Goal: Task Accomplishment & Management: Use online tool/utility

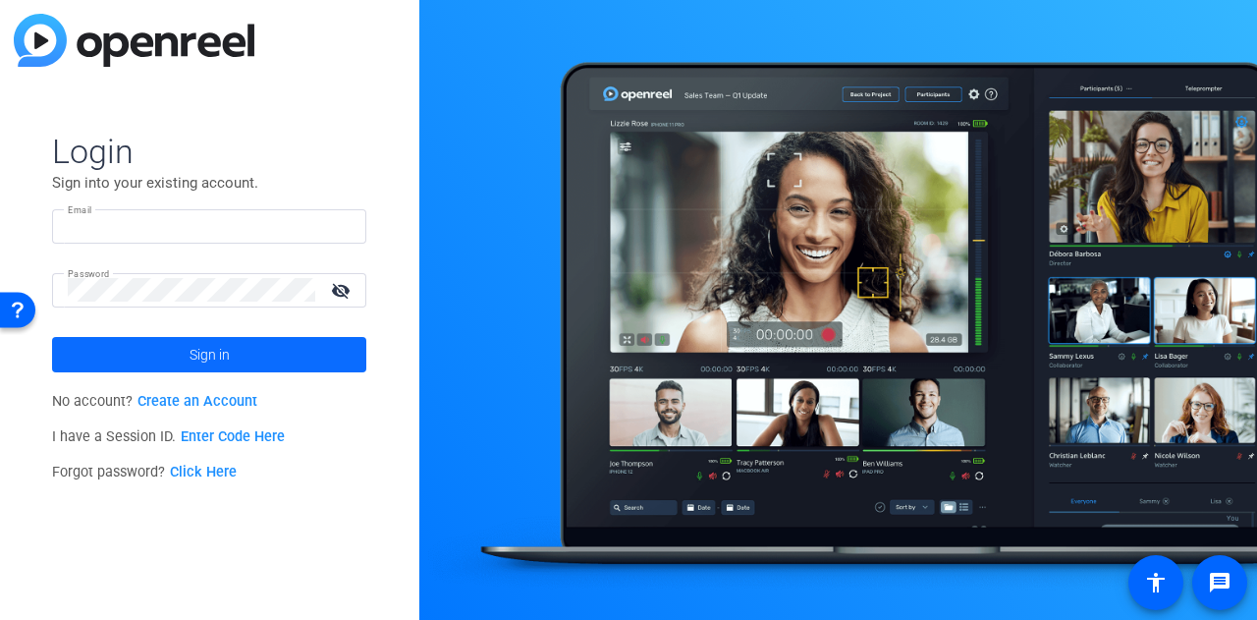
type input "[EMAIL_ADDRESS][DOMAIN_NAME]"
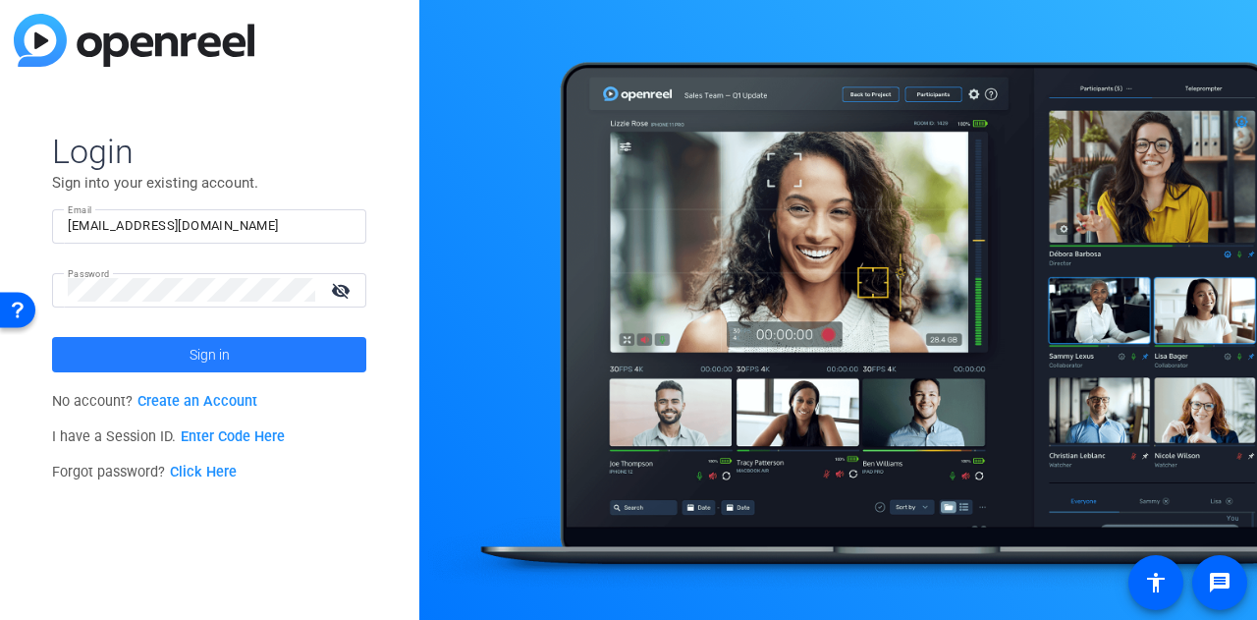
click at [218, 361] on span "Sign in" at bounding box center [210, 354] width 40 height 49
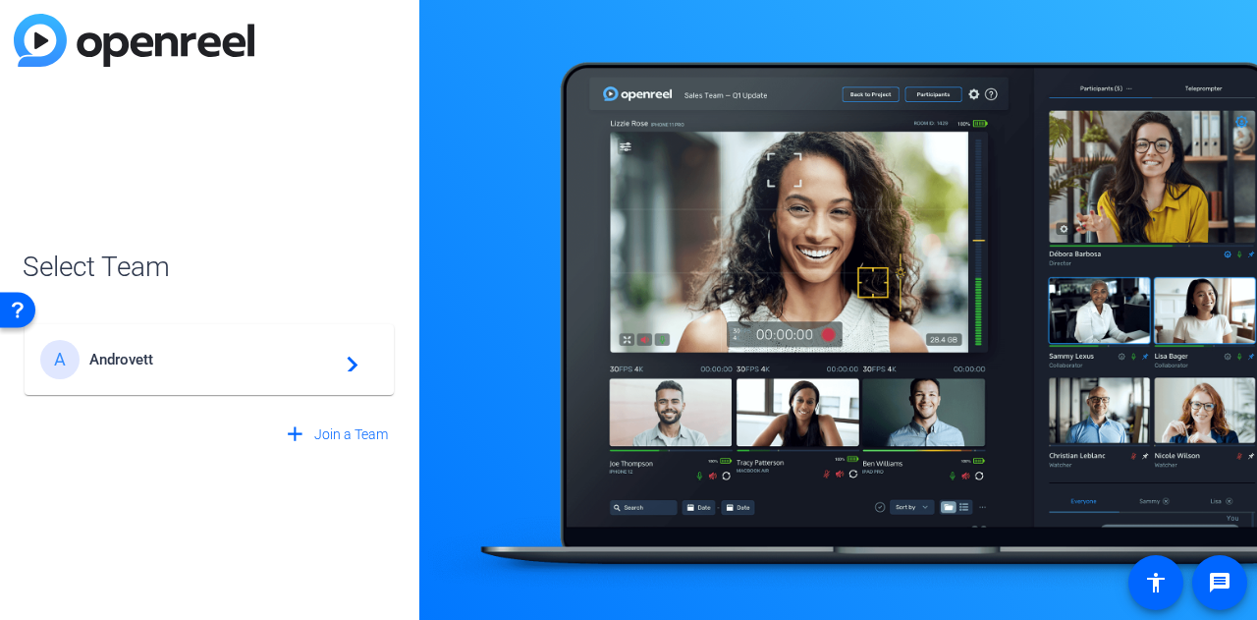
click at [218, 361] on span "Androvett" at bounding box center [212, 360] width 246 height 18
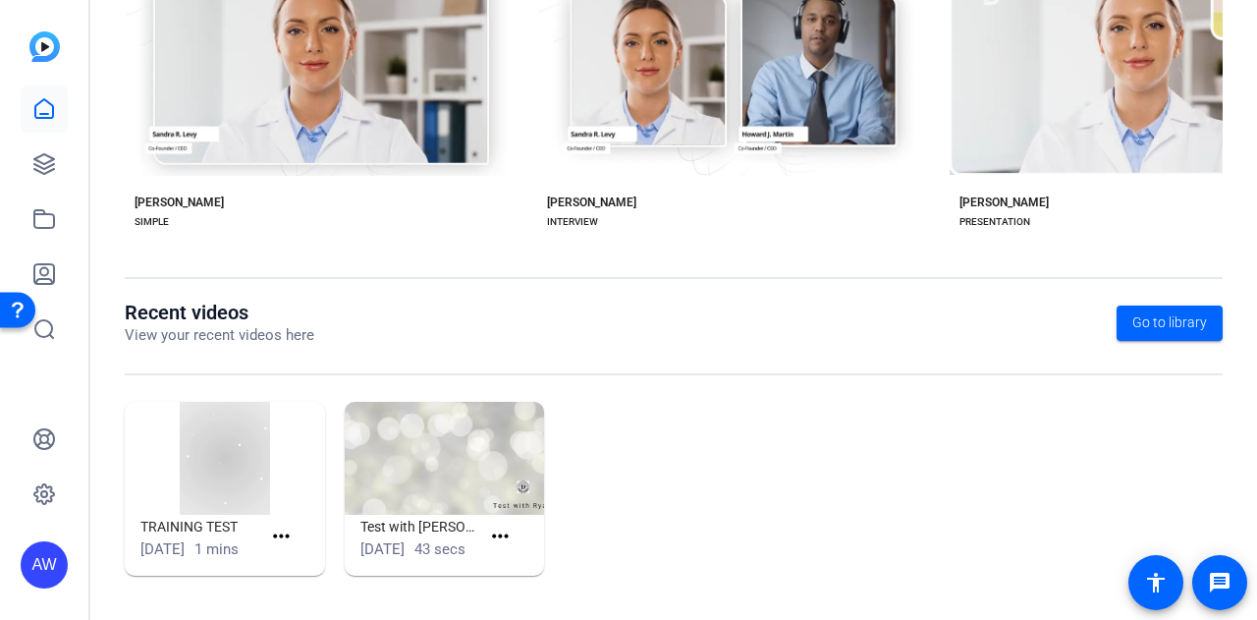
scroll to position [492, 0]
click at [51, 174] on icon at bounding box center [44, 164] width 24 height 24
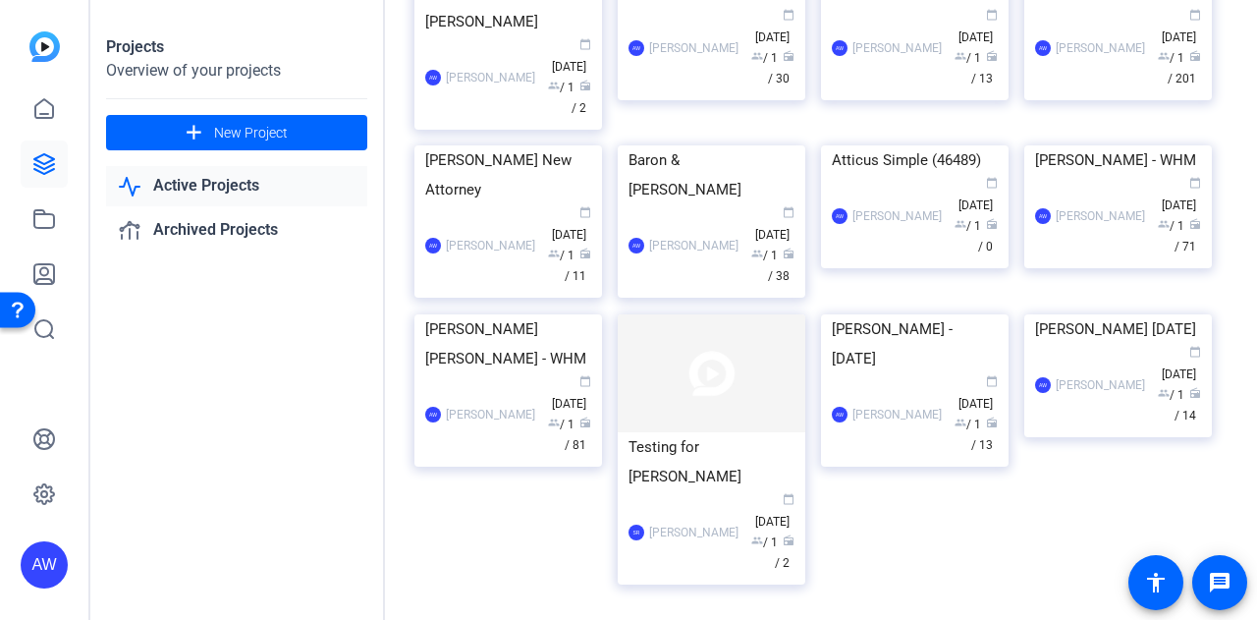
scroll to position [763, 0]
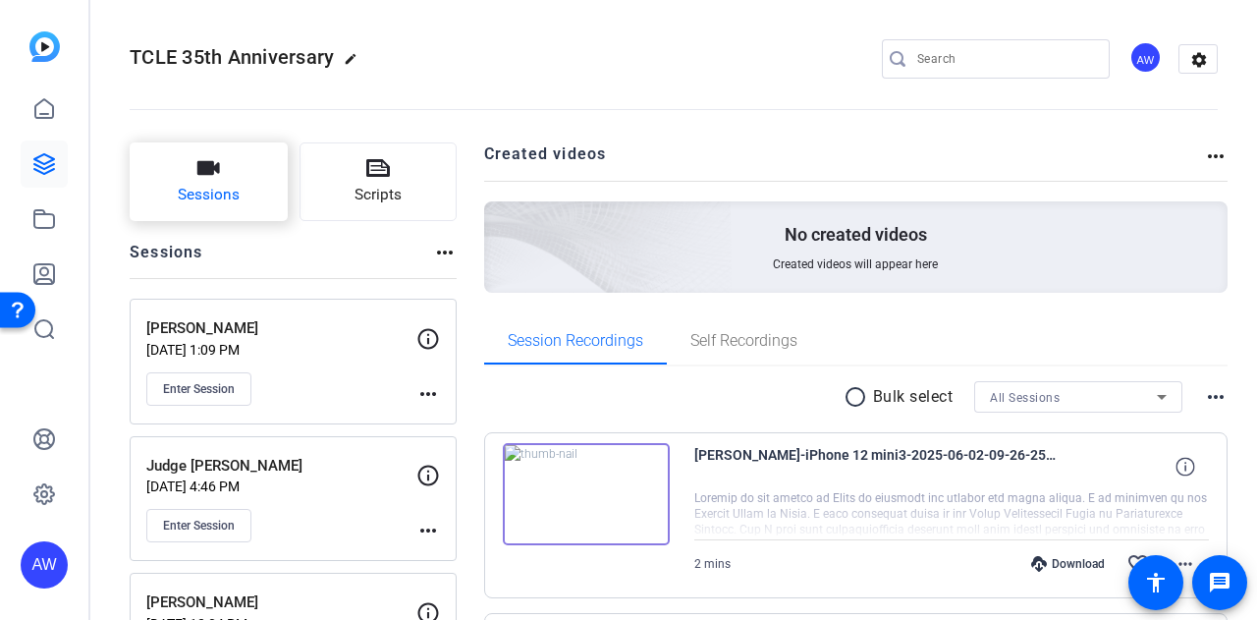
click at [246, 166] on button "Sessions" at bounding box center [209, 181] width 158 height 79
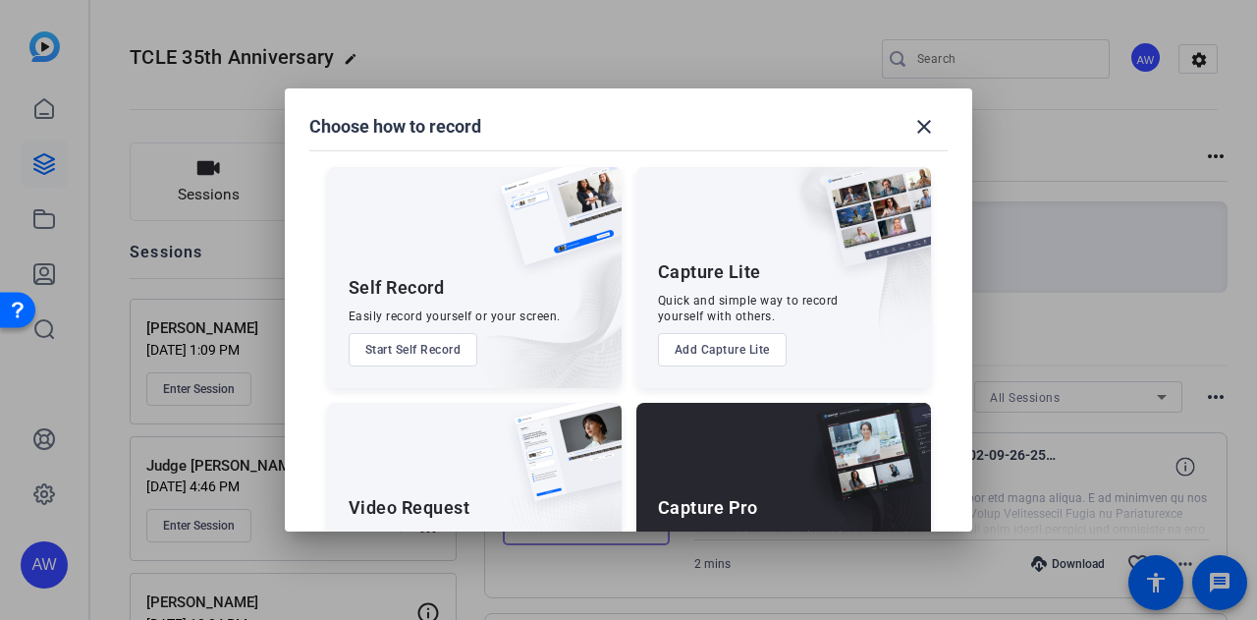
scroll to position [112, 0]
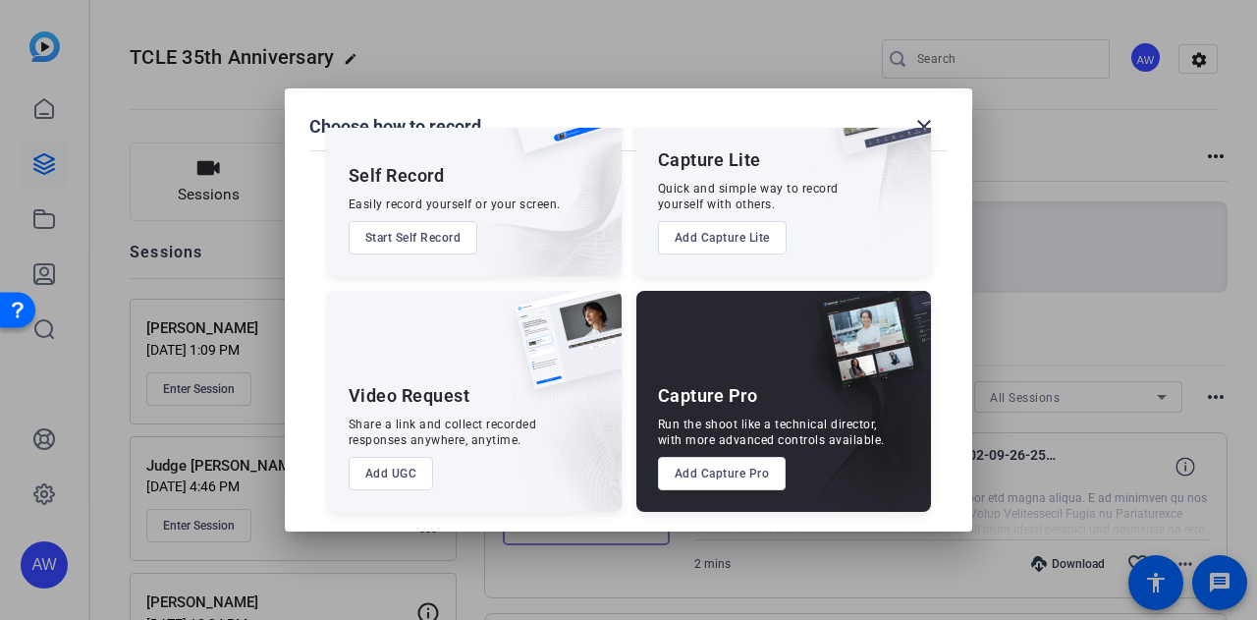
click at [709, 476] on button "Add Capture Pro" at bounding box center [722, 473] width 129 height 33
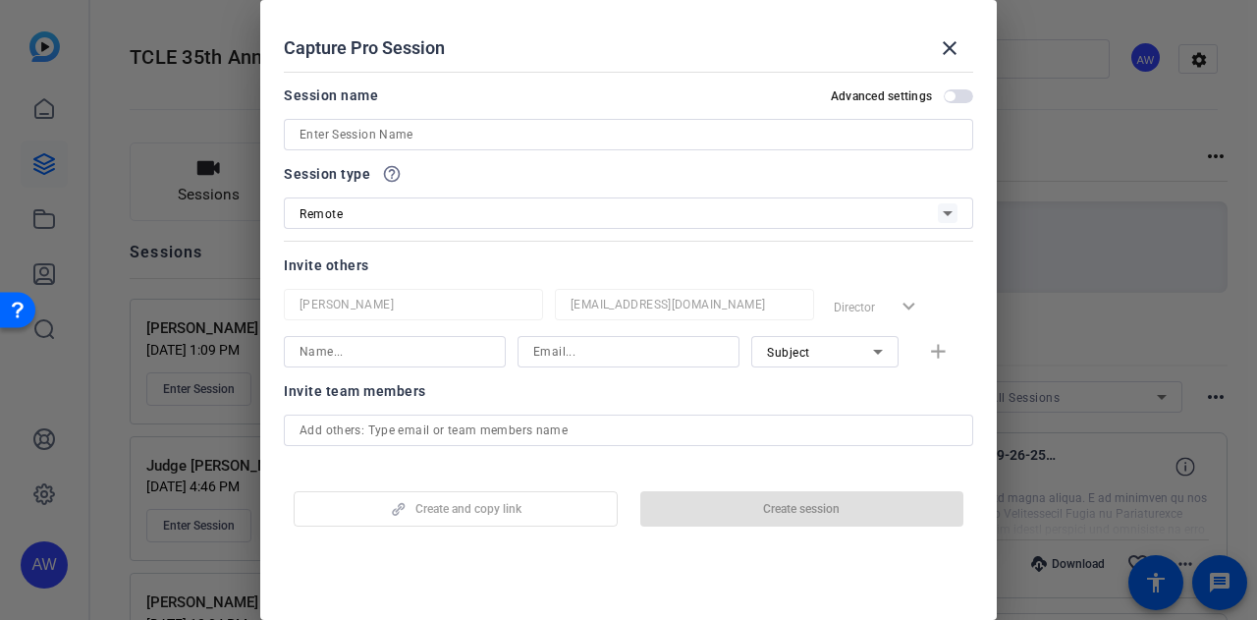
click at [383, 137] on input at bounding box center [629, 135] width 658 height 24
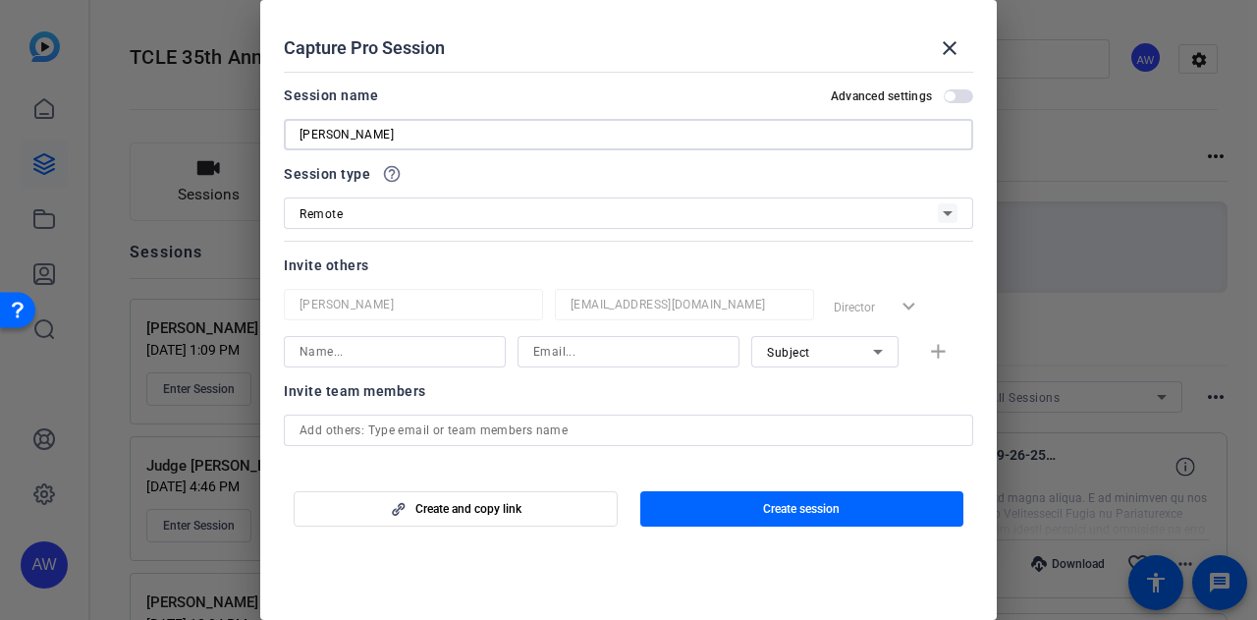
type input "[PERSON_NAME]"
click at [780, 512] on span "Create session" at bounding box center [801, 509] width 77 height 16
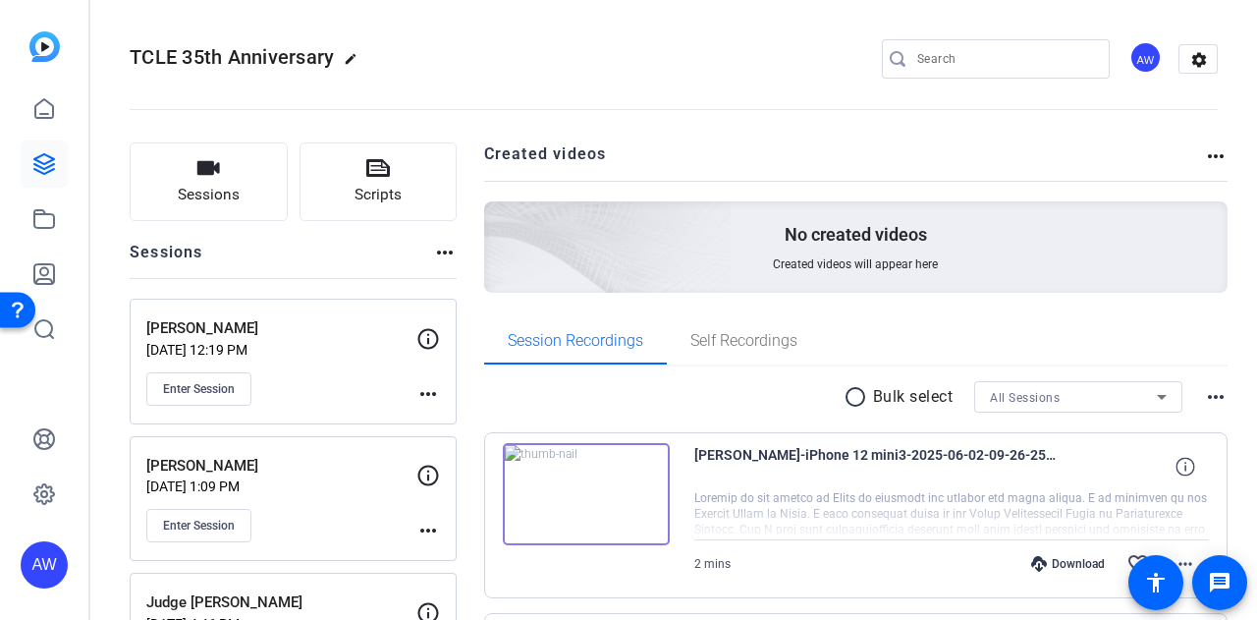
click at [1018, 163] on h2 "Created videos" at bounding box center [844, 161] width 721 height 38
click at [218, 382] on span "Enter Session" at bounding box center [199, 389] width 72 height 16
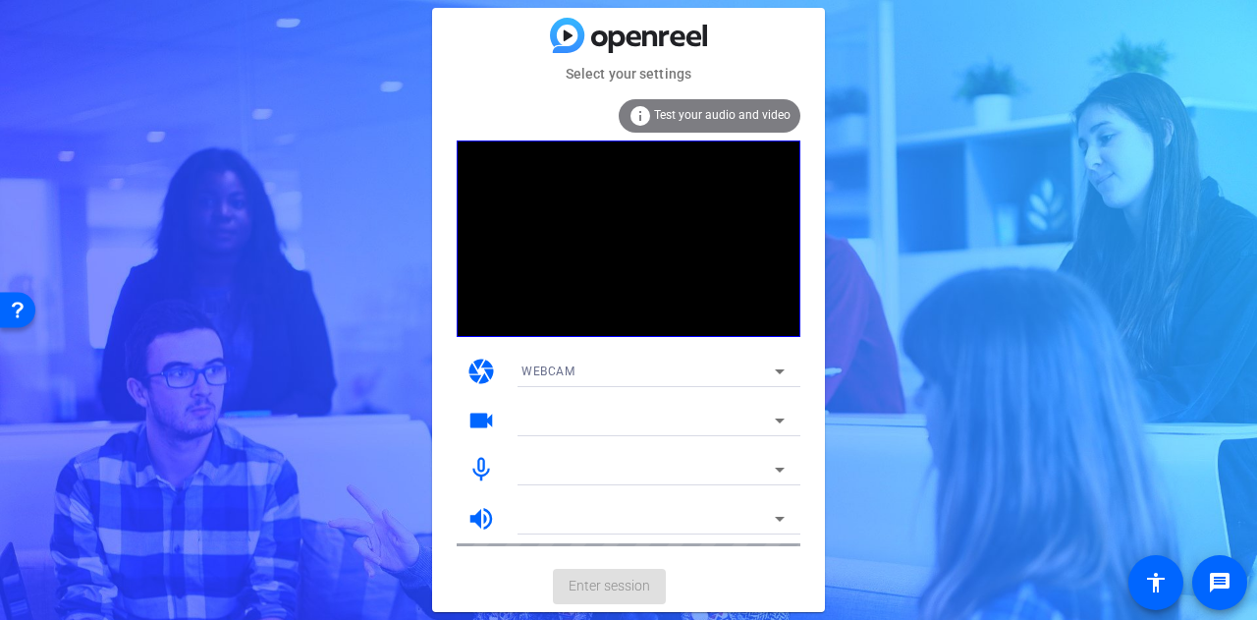
click at [1078, 427] on div "Select your settings info Test your audio and video camera WEBCAM videocam mic_…" at bounding box center [628, 310] width 1257 height 620
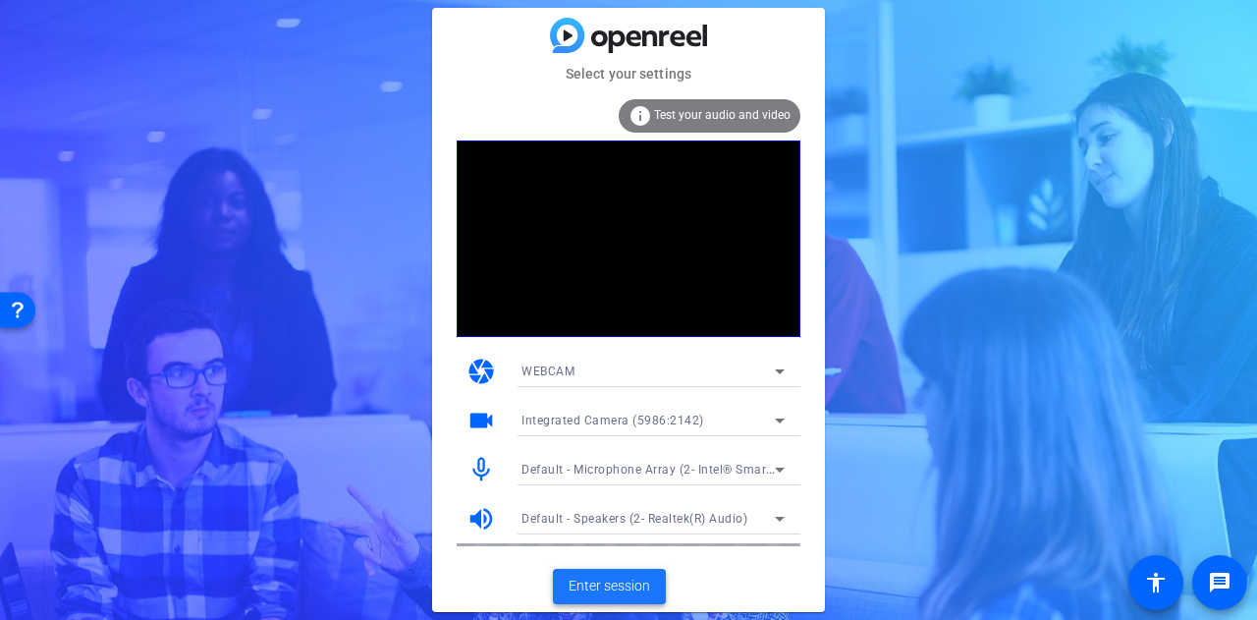
click at [607, 588] on span "Enter session" at bounding box center [610, 586] width 82 height 21
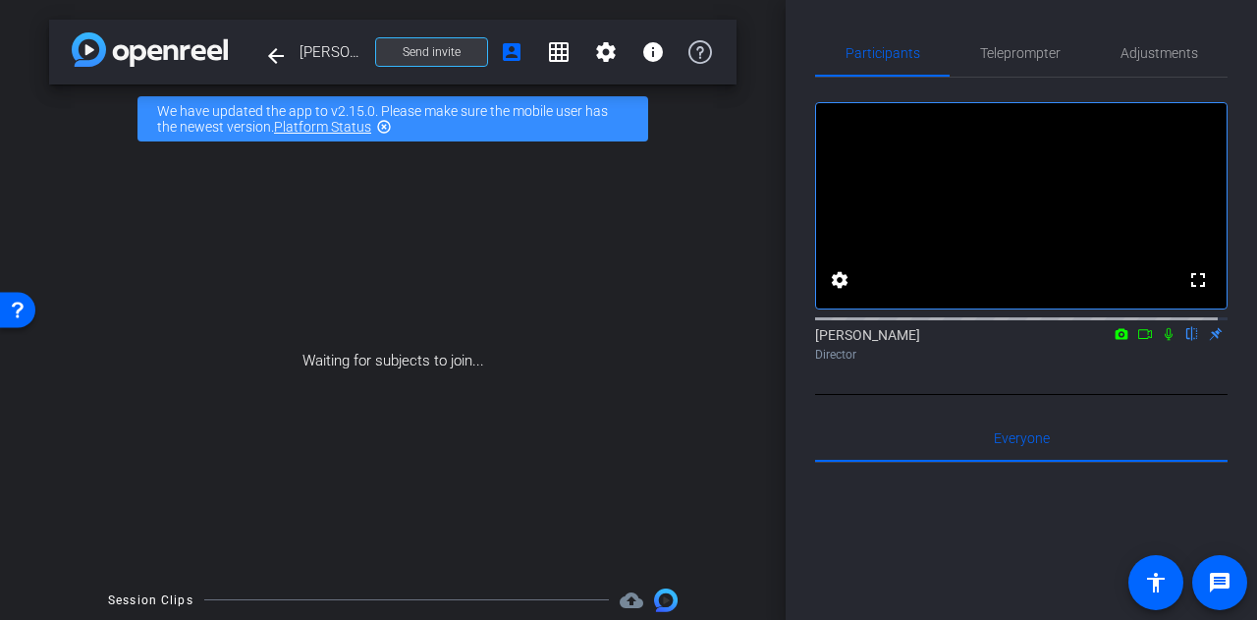
click at [433, 50] on span "Send invite" at bounding box center [432, 52] width 58 height 16
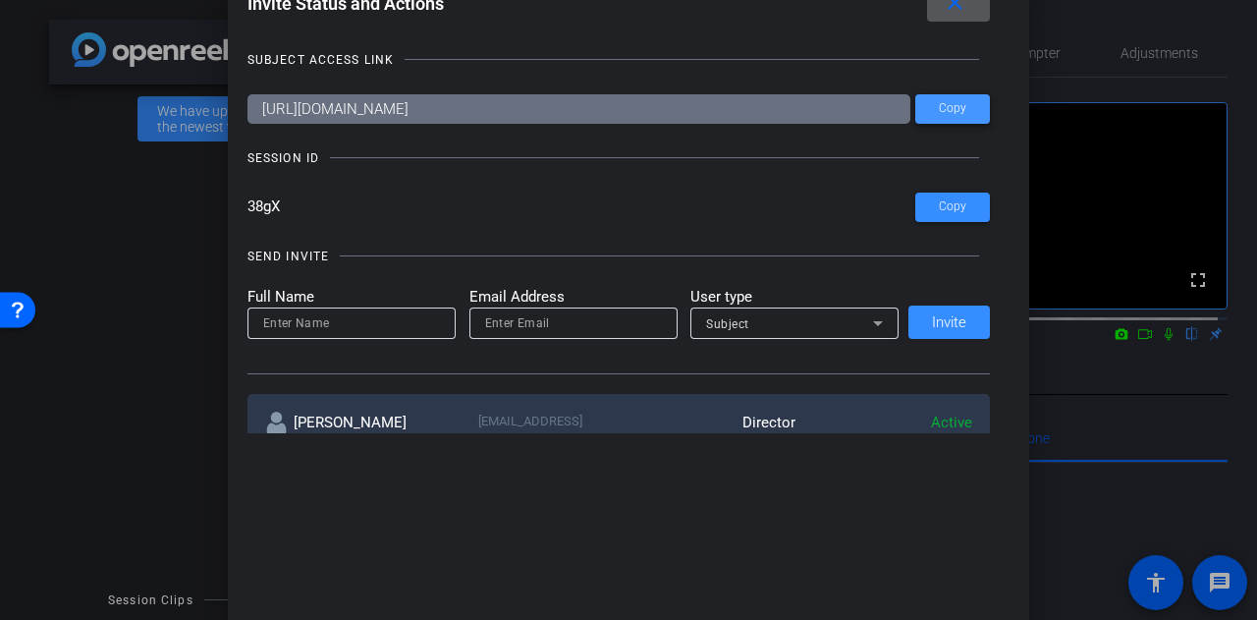
click at [963, 105] on span at bounding box center [953, 108] width 75 height 47
click at [954, 15] on mat-icon "close" at bounding box center [955, 3] width 25 height 25
